Goal: Task Accomplishment & Management: Use online tool/utility

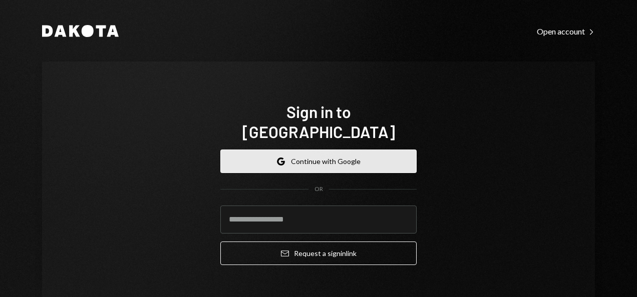
click at [298, 150] on button "Google Continue with Google" at bounding box center [318, 162] width 196 height 24
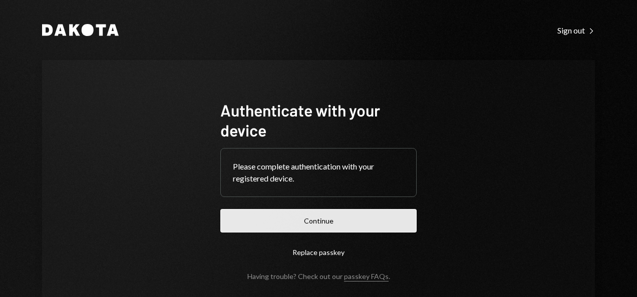
click at [292, 212] on button "Continue" at bounding box center [318, 221] width 196 height 24
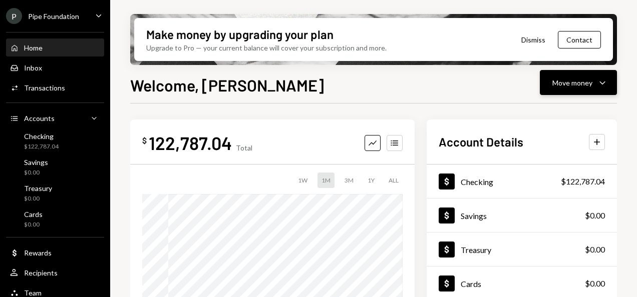
click at [595, 86] on div "Move money Caret Down" at bounding box center [578, 83] width 52 height 12
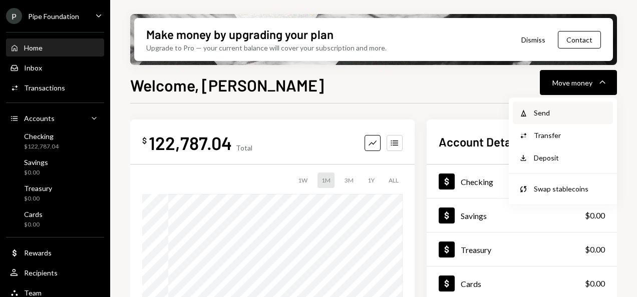
click at [546, 108] on div "Send" at bounding box center [570, 113] width 73 height 11
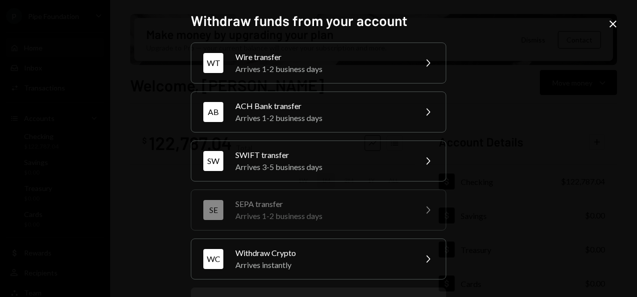
click at [309, 202] on div "SEPA transfer" at bounding box center [322, 204] width 174 height 12
click at [610, 21] on icon at bounding box center [612, 24] width 7 height 7
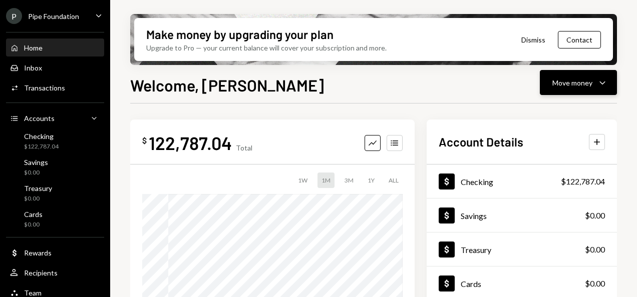
click at [561, 85] on div "Move money" at bounding box center [572, 83] width 40 height 11
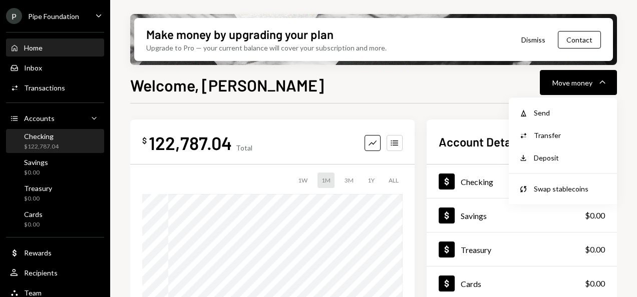
click at [57, 137] on div "Checking" at bounding box center [41, 136] width 35 height 9
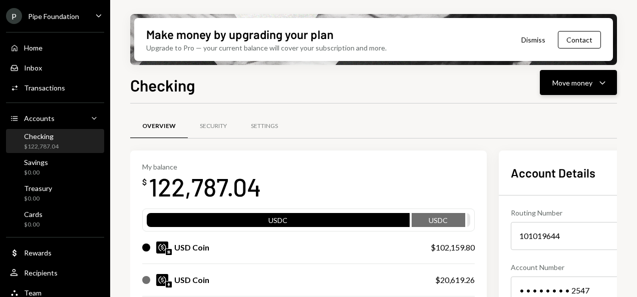
click at [574, 91] on button "Move money Caret Down" at bounding box center [578, 82] width 77 height 25
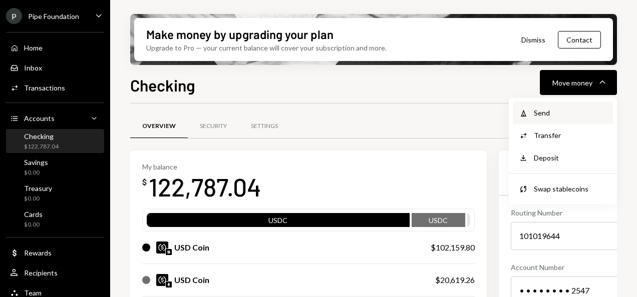
click at [549, 115] on div "Send" at bounding box center [570, 113] width 73 height 11
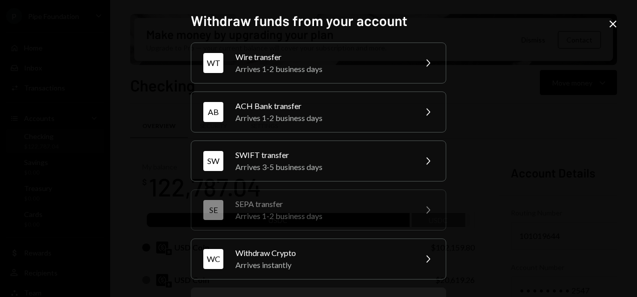
click at [298, 210] on div "Arrives 1-2 business days" at bounding box center [322, 216] width 174 height 12
click at [606, 34] on div "Withdraw funds from your account WT Wire transfer Arrives 1-2 business days Che…" at bounding box center [318, 148] width 637 height 297
click at [608, 28] on icon "Close" at bounding box center [613, 24] width 12 height 12
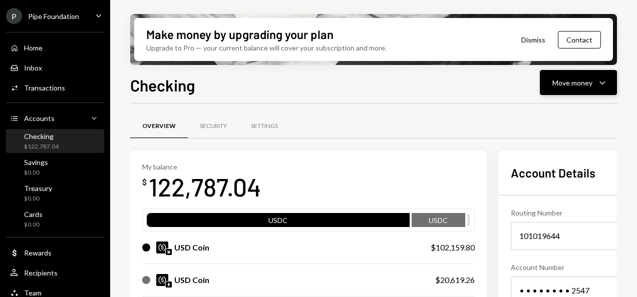
click at [566, 85] on div "Move money" at bounding box center [572, 83] width 40 height 11
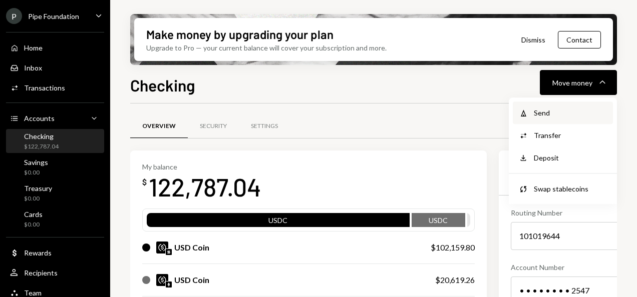
click at [558, 114] on div "Send" at bounding box center [570, 113] width 73 height 11
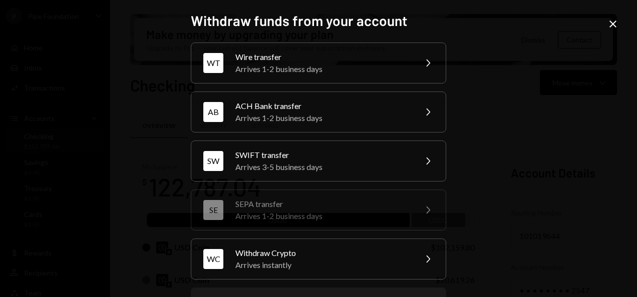
click at [611, 16] on div "Withdraw funds from your account WT Wire transfer Arrives 1-2 business days Che…" at bounding box center [318, 148] width 637 height 297
click at [614, 20] on icon "Close" at bounding box center [613, 24] width 12 height 12
